Goal: Register for event/course

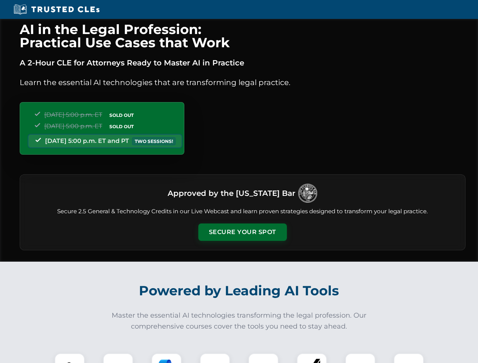
click at [242, 232] on button "Secure Your Spot" at bounding box center [242, 232] width 89 height 17
click at [70, 358] on img at bounding box center [70, 369] width 22 height 22
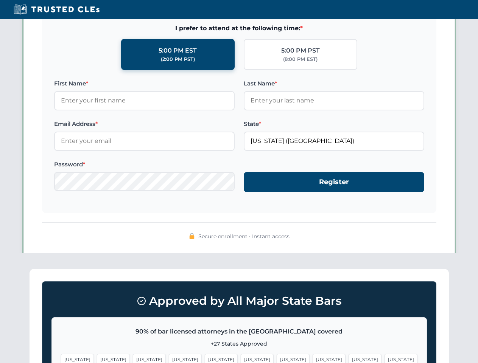
click at [277, 358] on span "[US_STATE]" at bounding box center [293, 359] width 33 height 11
click at [348, 358] on span "[US_STATE]" at bounding box center [364, 359] width 33 height 11
